Goal: Navigation & Orientation: Find specific page/section

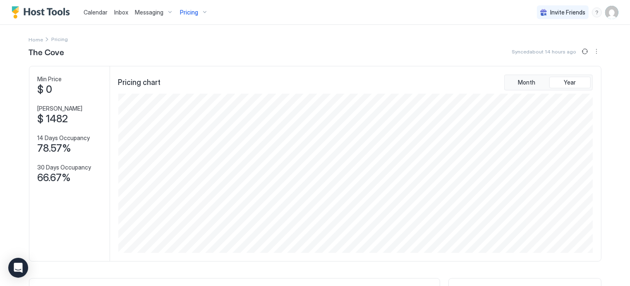
click at [200, 12] on div "Pricing" at bounding box center [194, 12] width 35 height 14
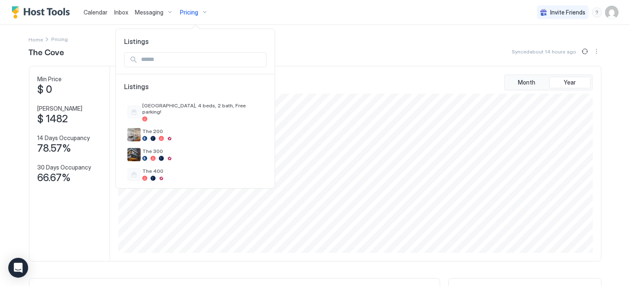
click at [288, 48] on div at bounding box center [315, 143] width 630 height 286
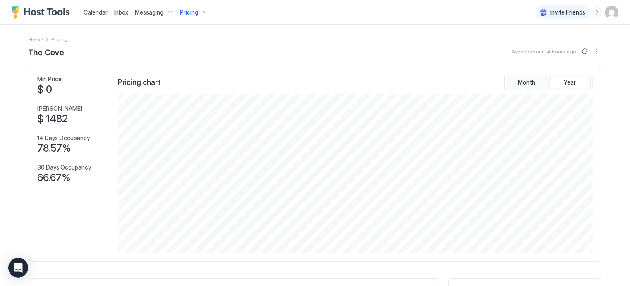
click at [609, 12] on img "User profile" at bounding box center [611, 12] width 13 height 13
click at [533, 46] on span "Settings" at bounding box center [531, 46] width 22 height 7
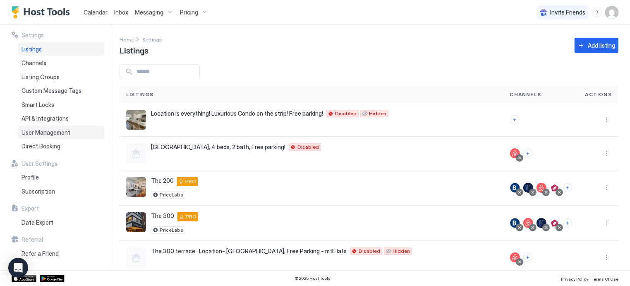
click at [33, 132] on span "User Management" at bounding box center [46, 132] width 49 height 7
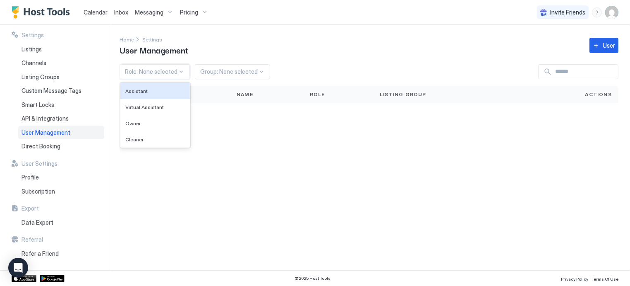
click at [172, 72] on div at bounding box center [151, 71] width 53 height 7
click at [200, 51] on div "Home Settings User Management User" at bounding box center [369, 45] width 499 height 21
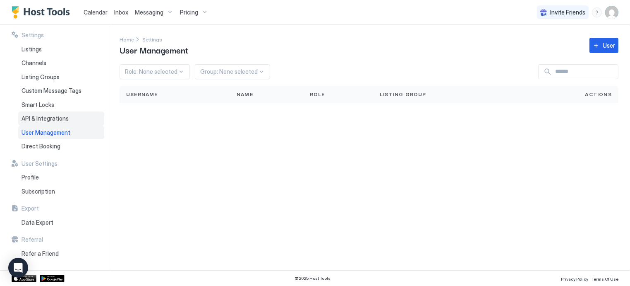
click at [25, 121] on span "API & Integrations" at bounding box center [45, 118] width 47 height 7
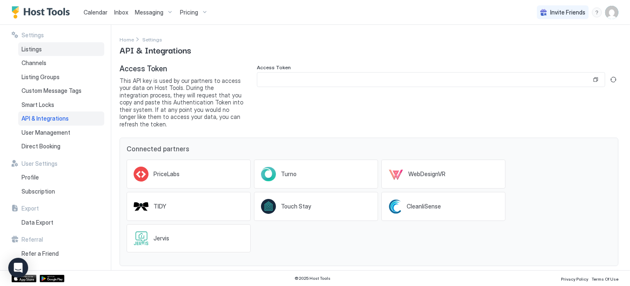
click at [30, 46] on span "Listings" at bounding box center [32, 49] width 20 height 7
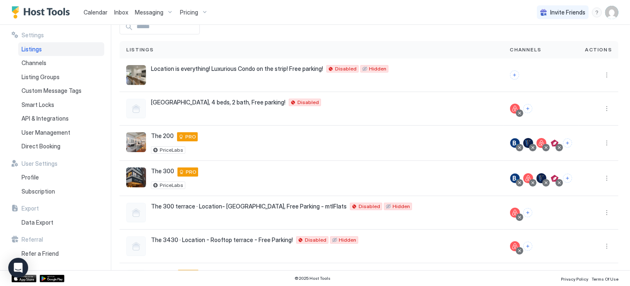
scroll to position [46, 0]
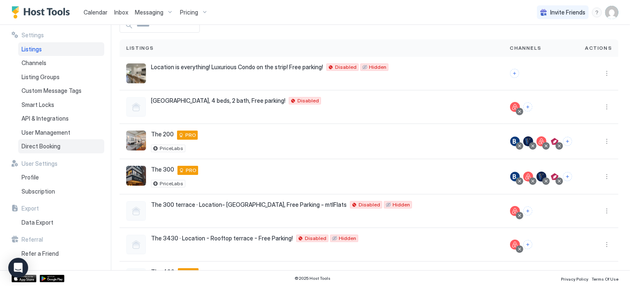
click at [43, 145] on span "Direct Booking" at bounding box center [41, 145] width 39 height 7
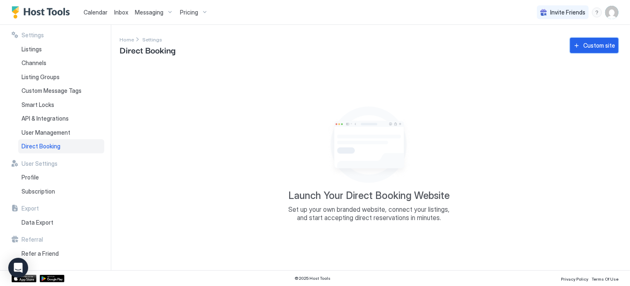
click at [590, 51] on button "Custom site" at bounding box center [594, 45] width 48 height 15
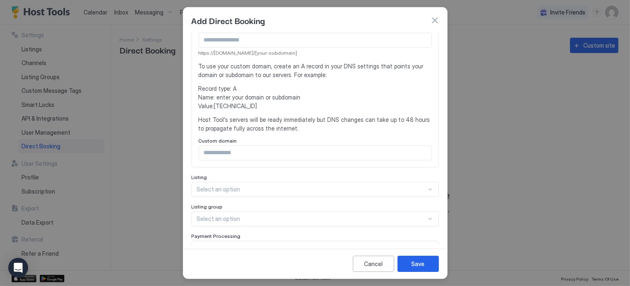
scroll to position [198, 0]
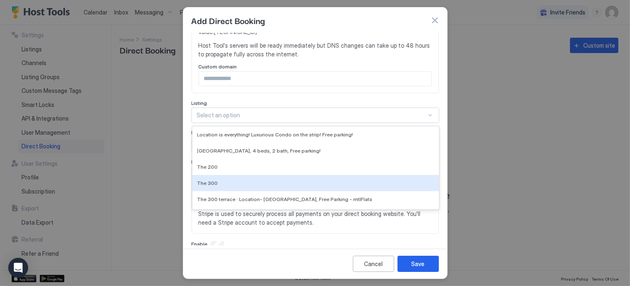
click at [283, 122] on div "11 results available. Use Up and Down to choose options, press Enter to select …" at bounding box center [315, 115] width 247 height 15
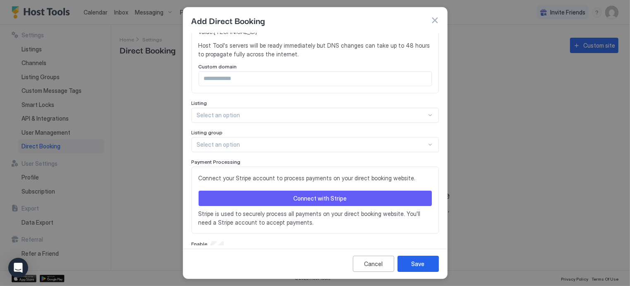
click at [259, 104] on div "Listing" at bounding box center [315, 104] width 247 height 8
click at [360, 269] on button "Cancel" at bounding box center [373, 263] width 41 height 16
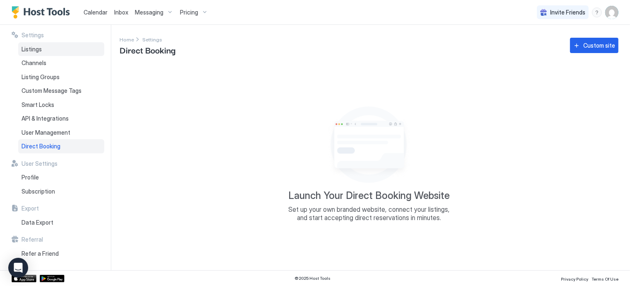
click at [46, 49] on div "Listings" at bounding box center [61, 49] width 86 height 14
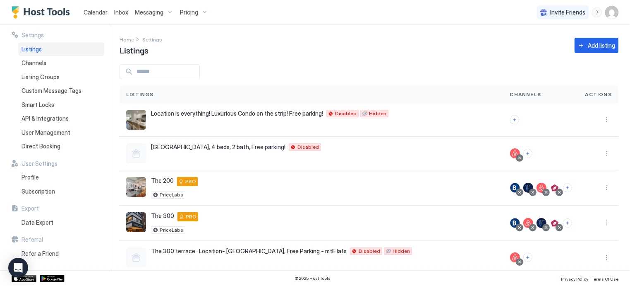
click at [94, 10] on span "Calendar" at bounding box center [96, 12] width 24 height 7
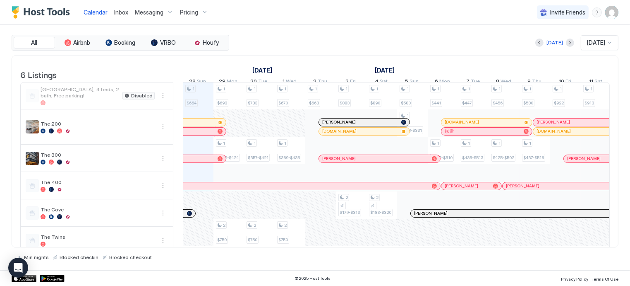
scroll to position [0, 460]
click at [94, 10] on span "Calendar" at bounding box center [96, 12] width 24 height 7
click at [349, 216] on div "1 $664 1 $693 1 $359-$424 2 $750 1 $733 1 $357-$421 2 $750 1 $670 1 $369-$435 2…" at bounding box center [551, 167] width 1654 height 171
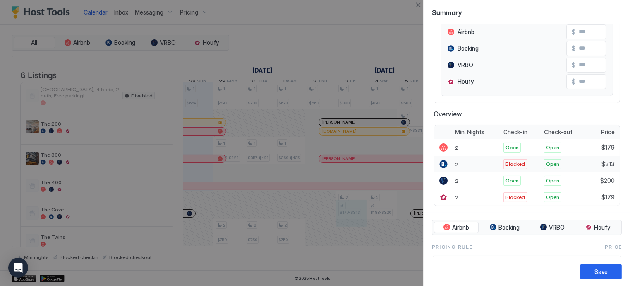
scroll to position [15, 0]
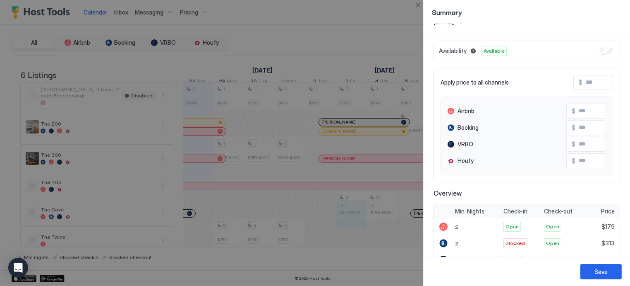
click at [277, 13] on div at bounding box center [315, 143] width 630 height 286
click at [127, 12] on div at bounding box center [315, 143] width 630 height 286
click at [421, 2] on button "Close" at bounding box center [418, 5] width 10 height 10
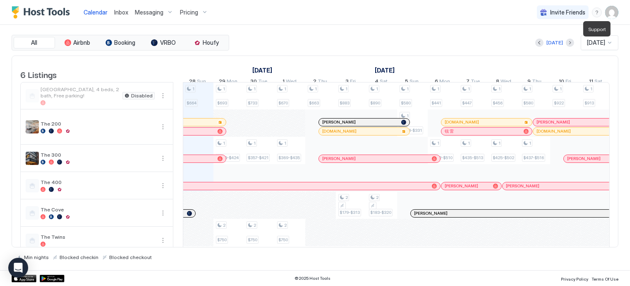
click at [596, 12] on div "menu" at bounding box center [597, 12] width 10 height 10
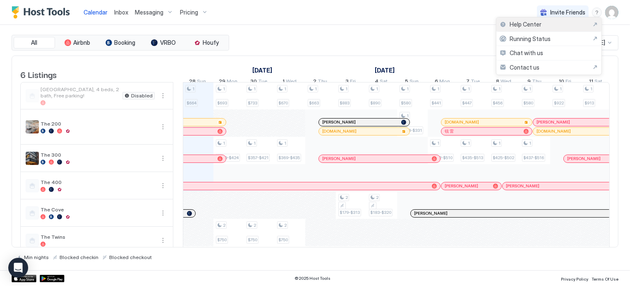
click at [535, 26] on span "Help Center" at bounding box center [526, 24] width 32 height 7
